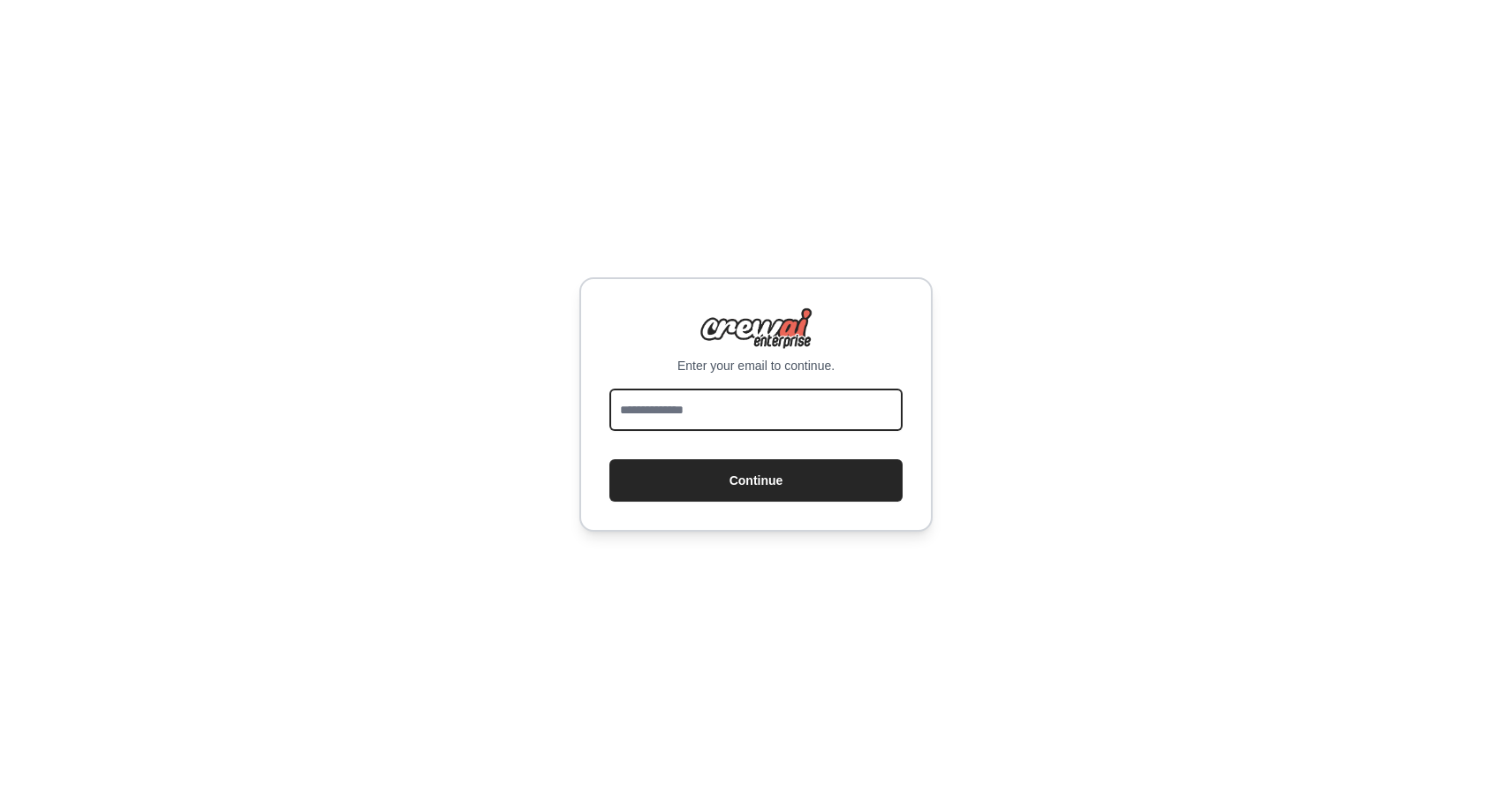
click at [643, 419] on input "email" at bounding box center [756, 410] width 293 height 43
type input "**********"
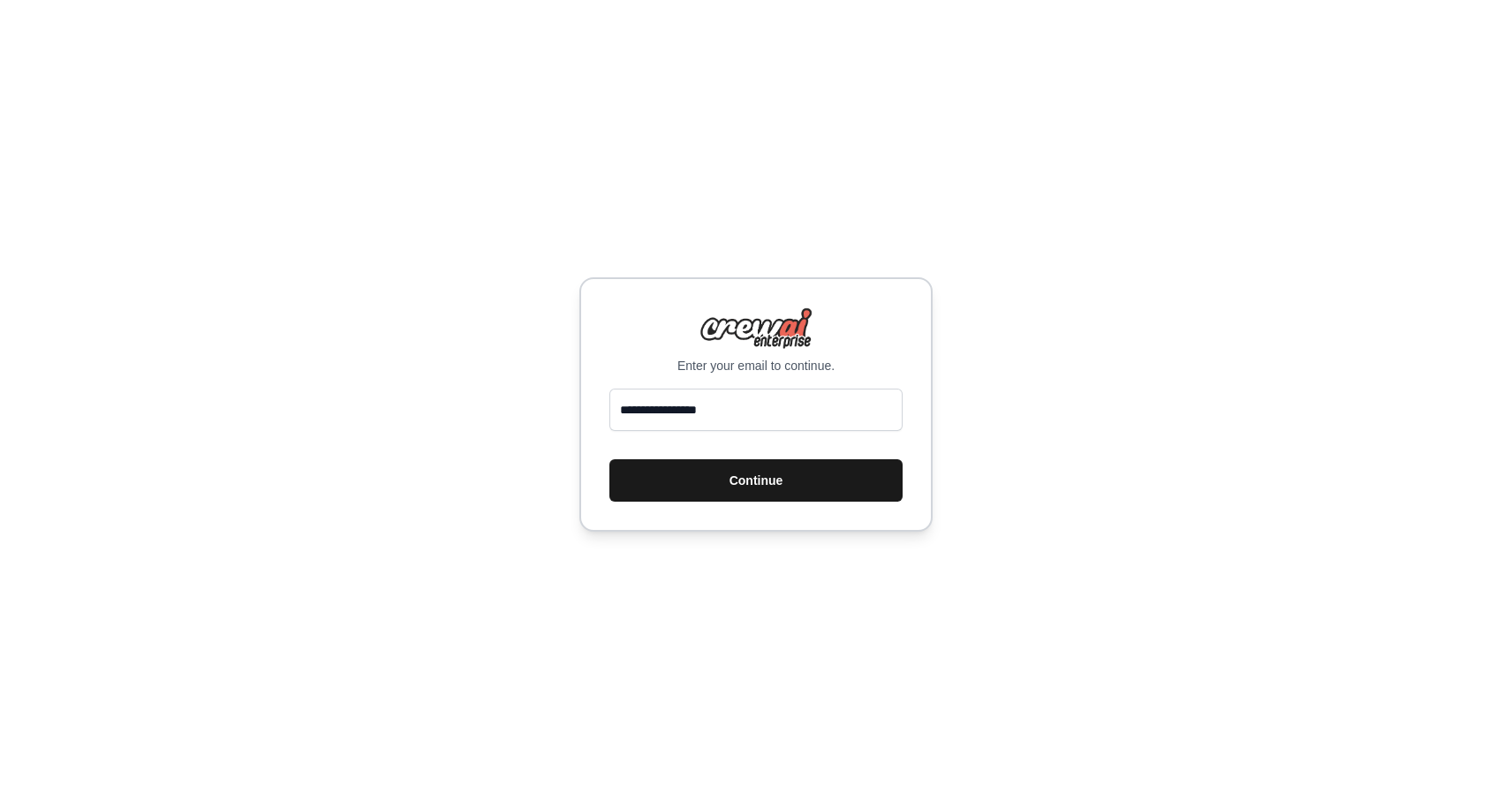
click at [687, 480] on button "Continue" at bounding box center [756, 481] width 293 height 43
click at [721, 482] on button "Continue" at bounding box center [756, 481] width 293 height 43
